Goal: Check status: Check status

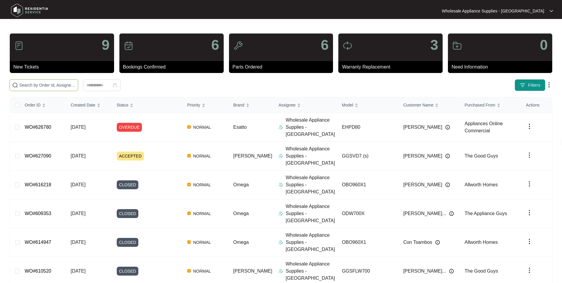
click at [50, 84] on input "text" at bounding box center [47, 85] width 56 height 7
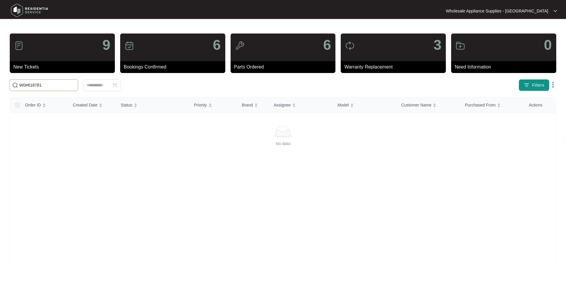
type input "W0#618781"
drag, startPoint x: 48, startPoint y: 86, endPoint x: -10, endPoint y: 83, distance: 58.4
click at [0, 83] on html "Wholesale Appliance Supplies - [GEOGRAPHIC_DATA] Wholesale ... 9 New Tickets 6 …" at bounding box center [283, 141] width 566 height 283
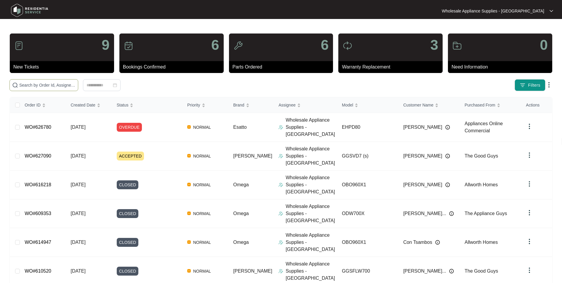
click at [59, 85] on input "text" at bounding box center [47, 85] width 56 height 7
paste input "W0#618781"
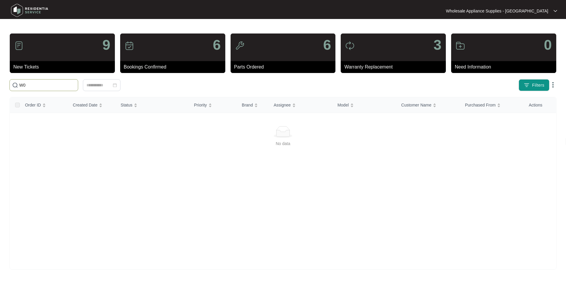
type input "W"
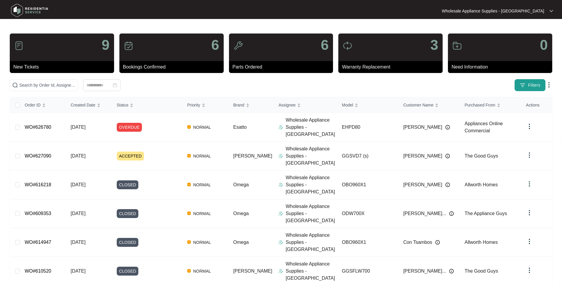
click at [519, 83] on button "Filters" at bounding box center [530, 85] width 31 height 12
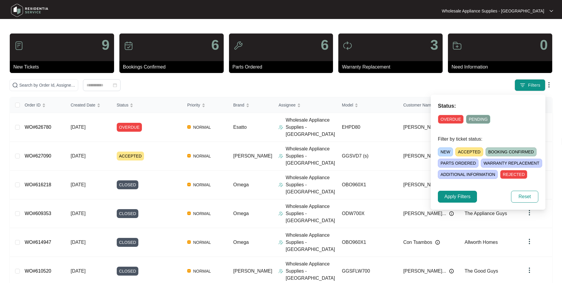
click at [460, 162] on span "PARTS ORDERED" at bounding box center [458, 162] width 41 height 9
click at [464, 197] on span "Apply Filters" at bounding box center [457, 196] width 26 height 7
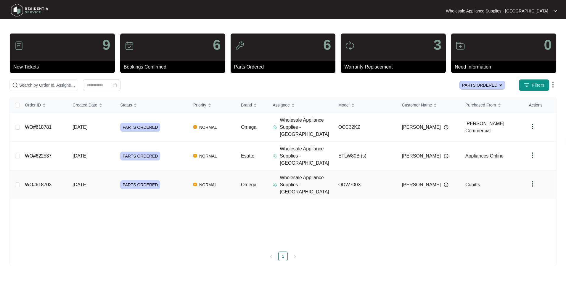
click at [87, 182] on span "[DATE]" at bounding box center [80, 184] width 15 height 5
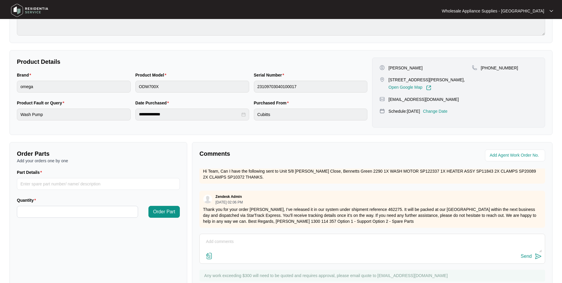
scroll to position [148, 0]
